Goal: Navigation & Orientation: Find specific page/section

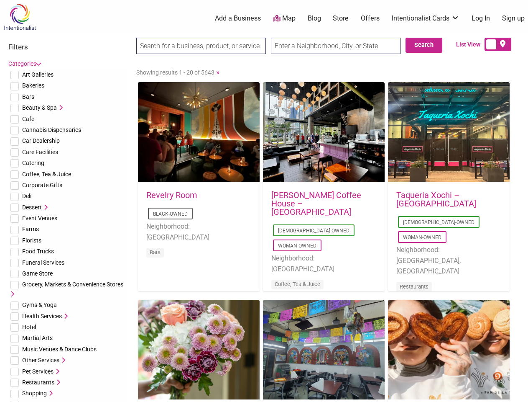
click at [264, 201] on div "[PERSON_NAME] Coffee House – [GEOGRAPHIC_DATA] [DEMOGRAPHIC_DATA]-Owned Woman-O…" at bounding box center [324, 245] width 122 height 126
click at [38, 74] on span "Art Galleries" at bounding box center [37, 74] width 31 height 7
click at [33, 85] on span "Bakeries" at bounding box center [33, 85] width 22 height 7
click at [28, 97] on span "Bars" at bounding box center [28, 96] width 12 height 7
click at [39, 108] on span "Beauty & Spa" at bounding box center [39, 107] width 35 height 7
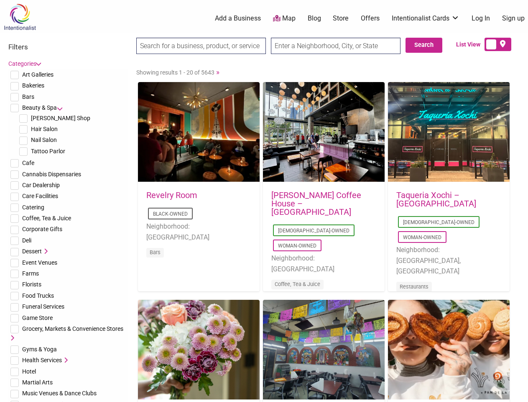
click at [60, 108] on icon at bounding box center [60, 108] width 6 height 6
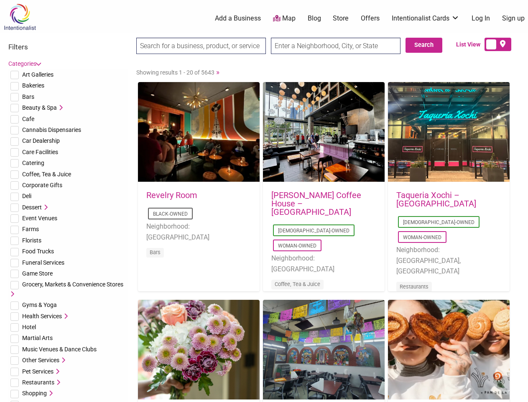
click at [28, 119] on span "Cafe" at bounding box center [28, 118] width 12 height 7
click at [51, 130] on span "Cannabis Dispensaries" at bounding box center [51, 129] width 59 height 7
click at [41, 141] on span "Car Dealership" at bounding box center [41, 140] width 38 height 7
click at [40, 152] on span "Care Facilities" at bounding box center [40, 152] width 36 height 7
